Goal: Information Seeking & Learning: Learn about a topic

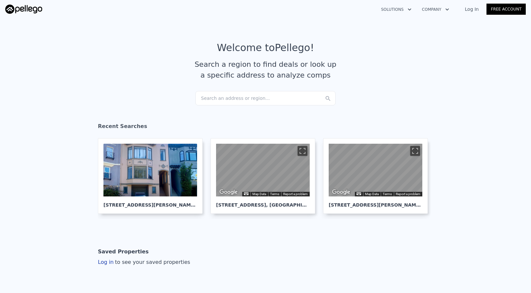
click at [232, 95] on div "Search an address or region..." at bounding box center [265, 98] width 140 height 14
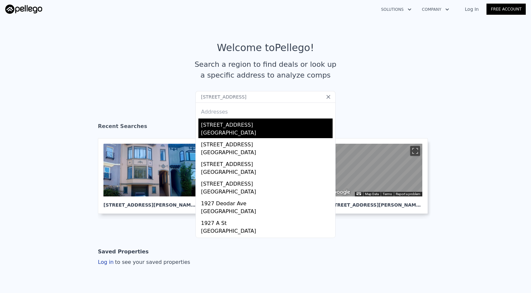
type input "[STREET_ADDRESS]"
click at [225, 123] on div "[STREET_ADDRESS]" at bounding box center [267, 123] width 132 height 10
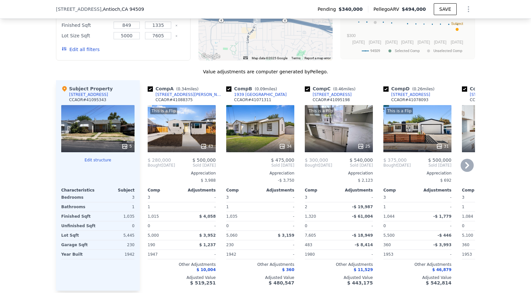
click at [202, 124] on div "This is a Flip 43" at bounding box center [182, 128] width 68 height 47
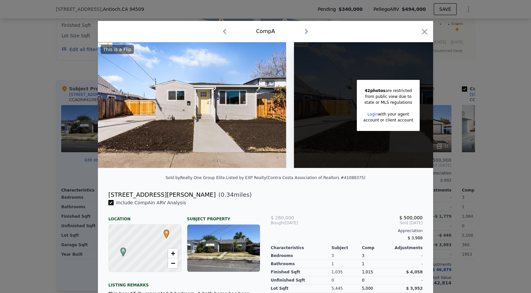
click at [305, 31] on icon "button" at bounding box center [306, 31] width 10 height 10
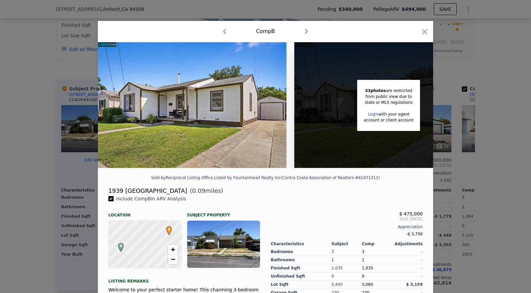
click at [305, 31] on icon "button" at bounding box center [306, 31] width 10 height 10
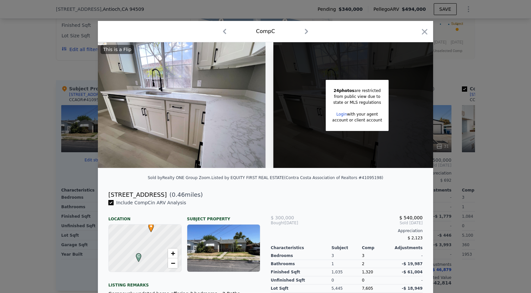
click at [305, 31] on icon "button" at bounding box center [306, 31] width 10 height 10
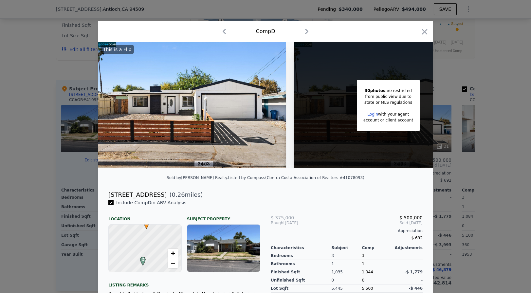
click at [305, 31] on icon "button" at bounding box center [306, 31] width 10 height 10
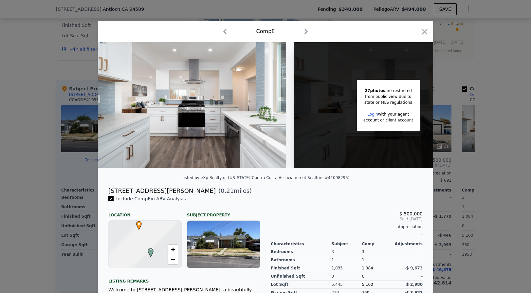
click at [305, 31] on icon "button" at bounding box center [306, 31] width 10 height 10
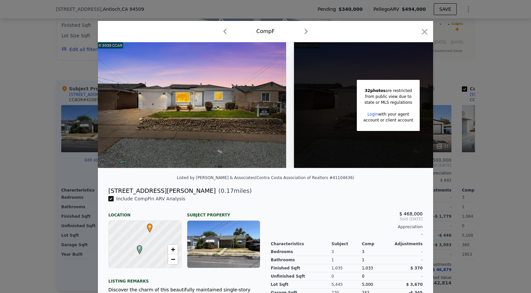
click at [429, 28] on div "Comp F" at bounding box center [265, 31] width 335 height 21
click at [426, 29] on icon "button" at bounding box center [425, 32] width 6 height 6
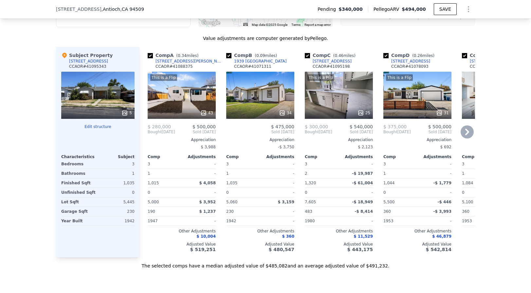
scroll to position [691, 0]
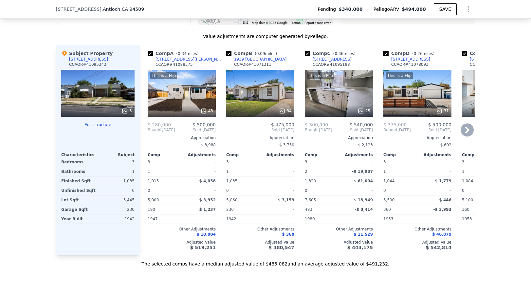
click at [413, 95] on div "This is a Flip 31" at bounding box center [417, 93] width 68 height 47
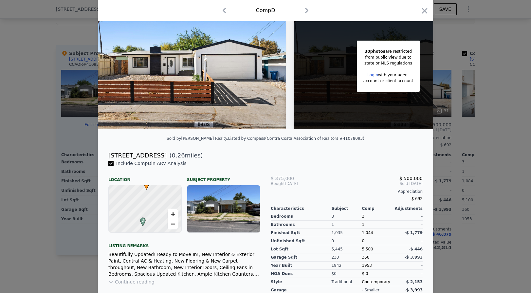
scroll to position [40, 0]
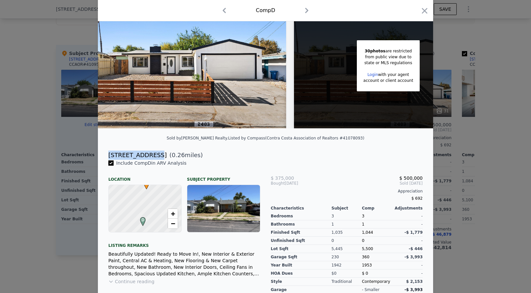
drag, startPoint x: 152, startPoint y: 155, endPoint x: 102, endPoint y: 156, distance: 49.8
click at [102, 156] on div "[STREET_ADDRESS] ( 0.26 miles)" at bounding box center [265, 153] width 335 height 13
copy div "[STREET_ADDRESS]"
